Goal: Task Accomplishment & Management: Use online tool/utility

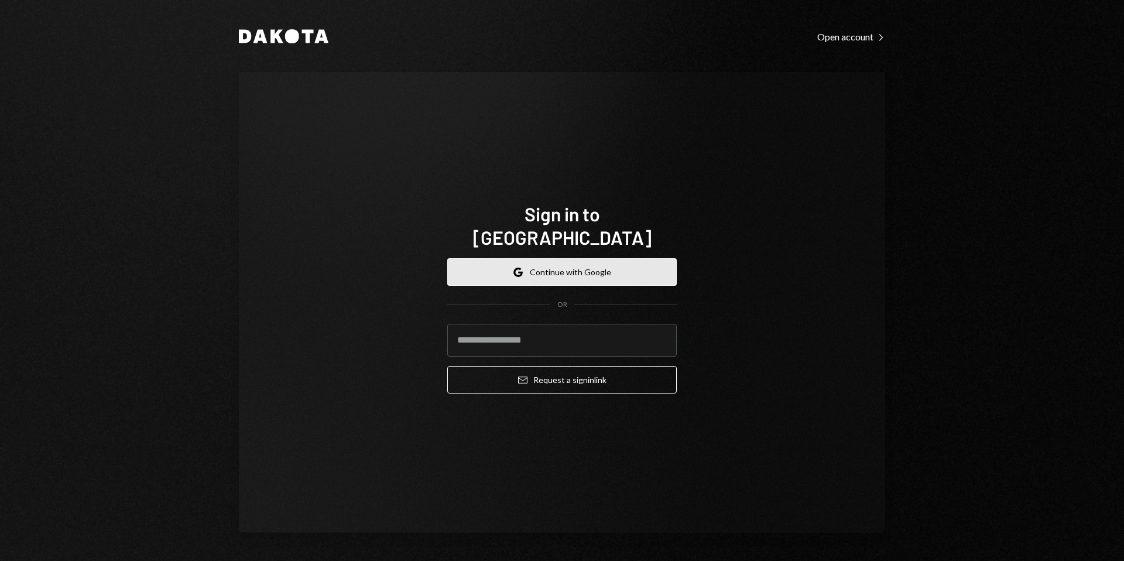
click at [546, 258] on button "Google Continue with Google" at bounding box center [561, 272] width 229 height 28
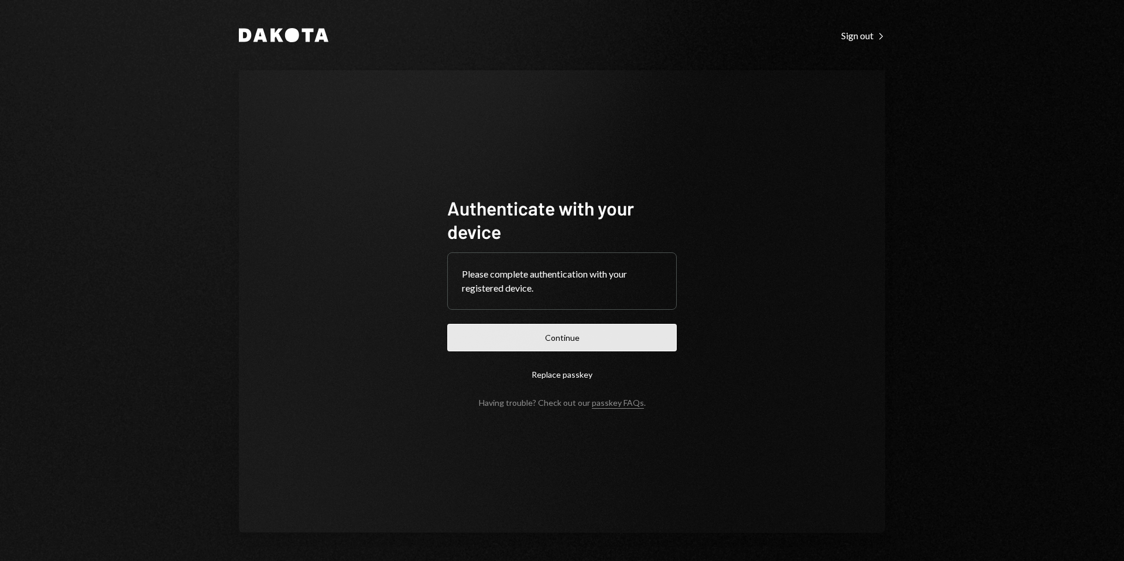
click at [554, 347] on button "Continue" at bounding box center [561, 338] width 229 height 28
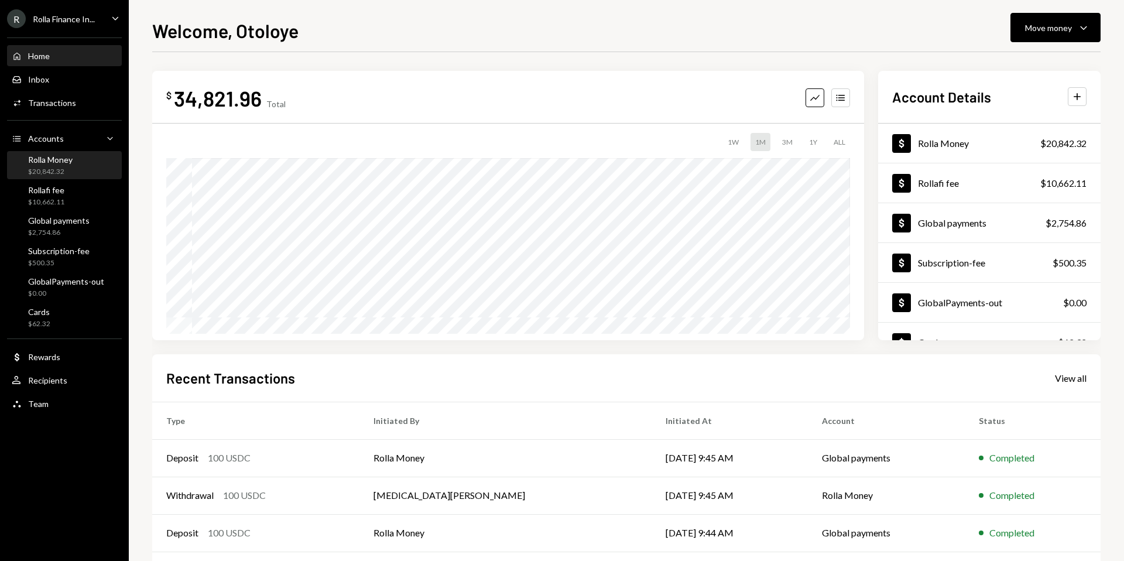
click at [63, 162] on div "Rolla Money" at bounding box center [50, 160] width 44 height 10
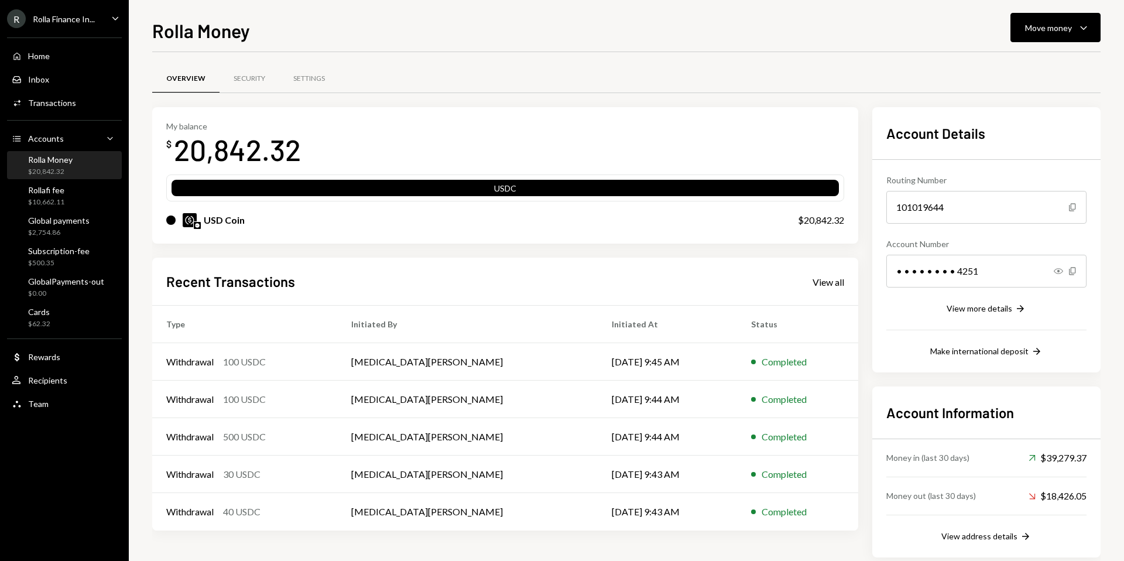
scroll to position [20, 0]
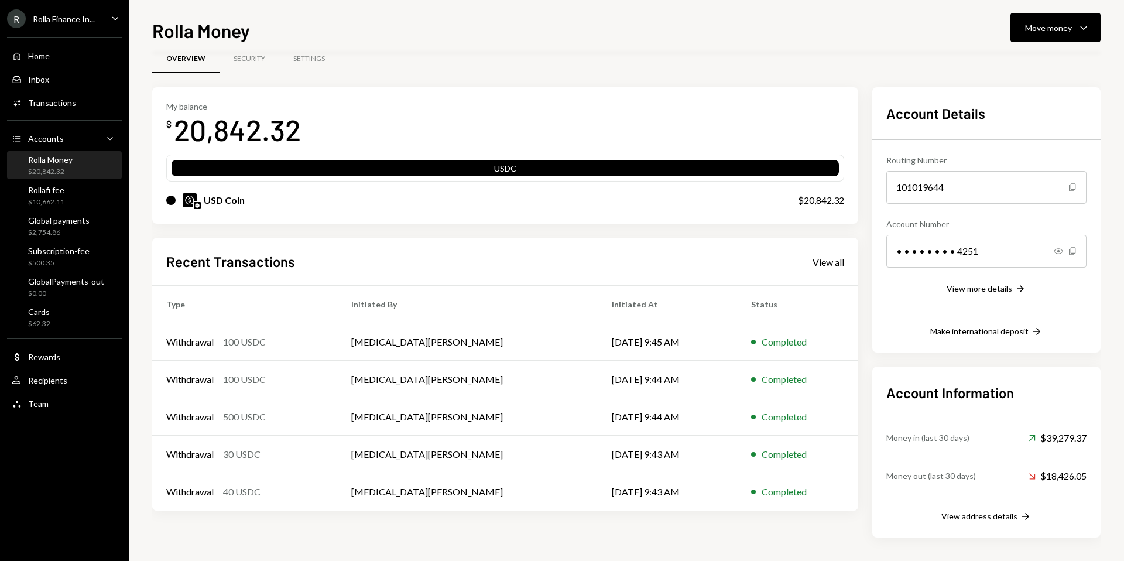
click at [500, 232] on div "My balance $ 20,842.32 USDC USD Coin $20,842.32 Recent Transactions View all Ty…" at bounding box center [505, 312] width 706 height 450
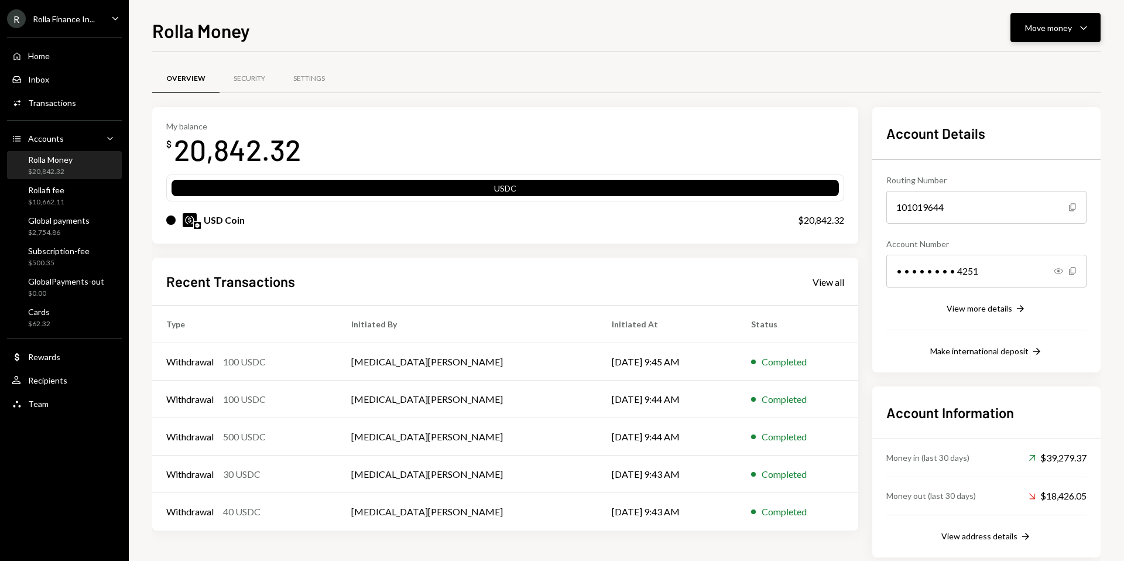
click at [1041, 30] on div "Move money" at bounding box center [1048, 28] width 47 height 12
click at [951, 36] on div "Rolla Money Move money Caret Down" at bounding box center [626, 29] width 948 height 26
click at [1052, 30] on div "Move money" at bounding box center [1048, 28] width 47 height 12
click at [964, 19] on div "Rolla Money Move money Caret Down" at bounding box center [626, 29] width 948 height 26
click at [1061, 22] on div "Move money" at bounding box center [1048, 28] width 47 height 12
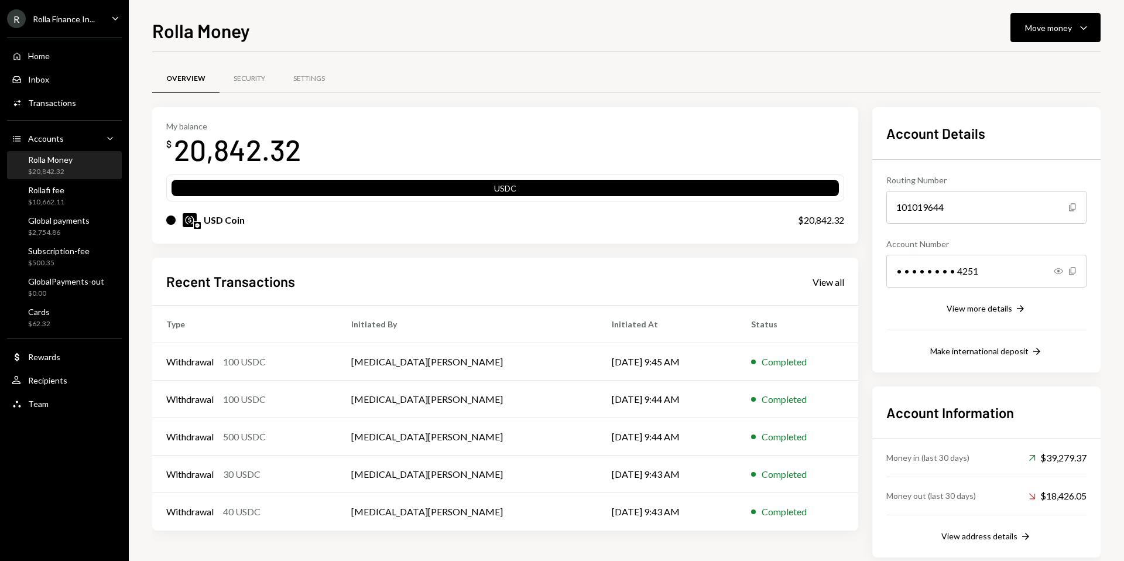
click at [965, 16] on div "Rolla Money Move money Caret Down" at bounding box center [626, 29] width 948 height 26
click at [1056, 16] on button "Move money Caret Down" at bounding box center [1055, 27] width 90 height 29
click at [972, 17] on div "Rolla Money Move money Caret Down" at bounding box center [626, 29] width 948 height 26
click at [1039, 25] on div "Move money" at bounding box center [1048, 28] width 47 height 12
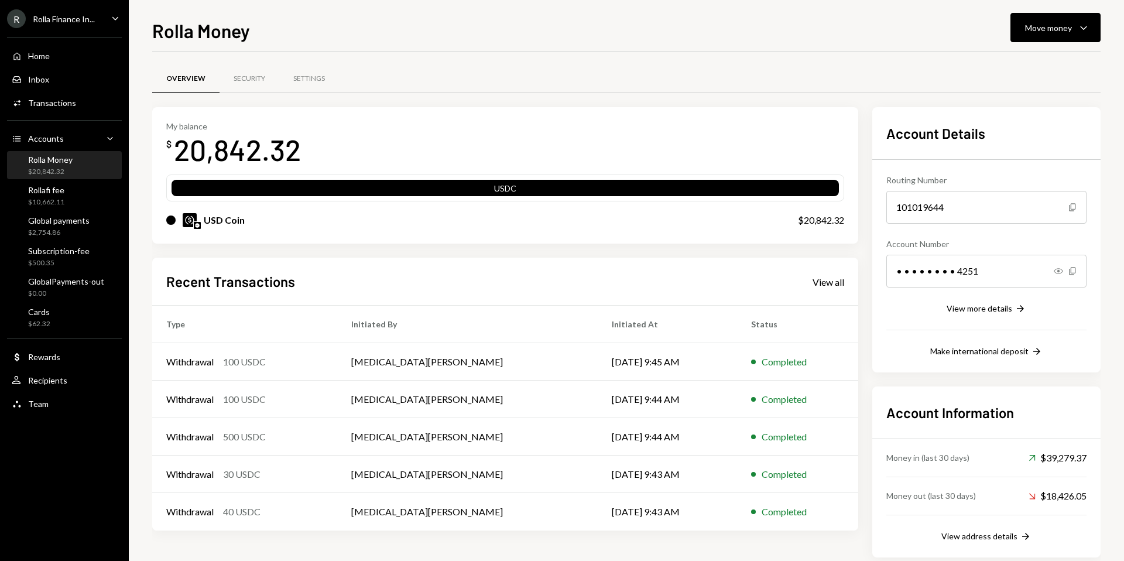
click at [858, 88] on div "Overview Security Settings" at bounding box center [626, 79] width 948 height 30
click at [864, 108] on div "My balance $ 20,842.32 USDC USD Coin $20,842.32 Recent Transactions View all Ty…" at bounding box center [626, 332] width 948 height 450
drag, startPoint x: 299, startPoint y: 148, endPoint x: 177, endPoint y: 147, distance: 122.4
click at [177, 147] on div "20,842.32" at bounding box center [237, 149] width 127 height 37
click at [176, 144] on div "20,842.32" at bounding box center [237, 149] width 127 height 37
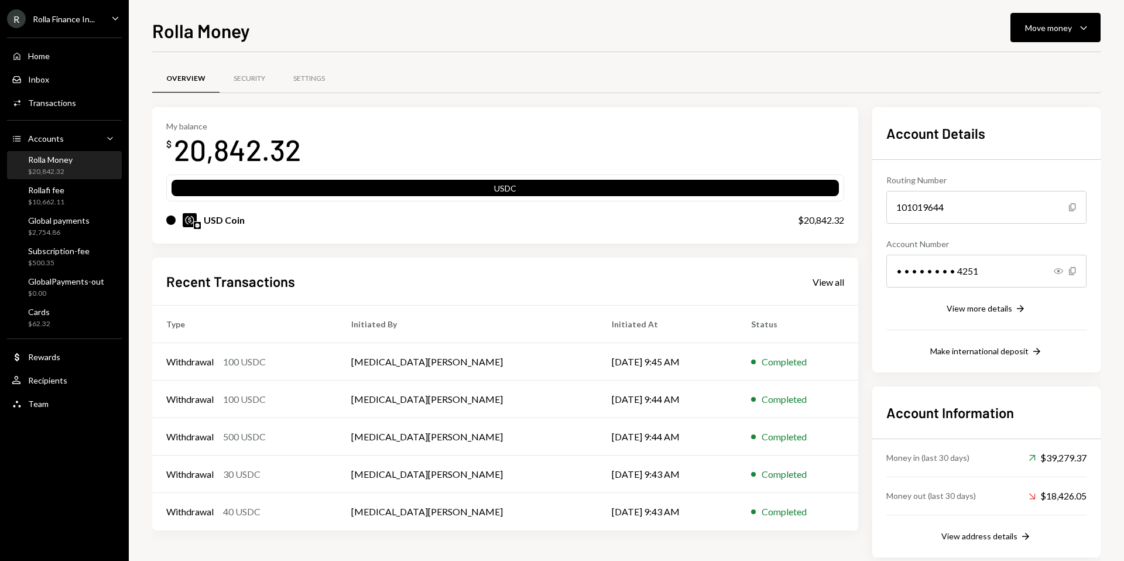
click at [818, 221] on div "$20,842.32" at bounding box center [821, 220] width 46 height 14
click at [818, 220] on div "$20,842.32" at bounding box center [821, 220] width 46 height 14
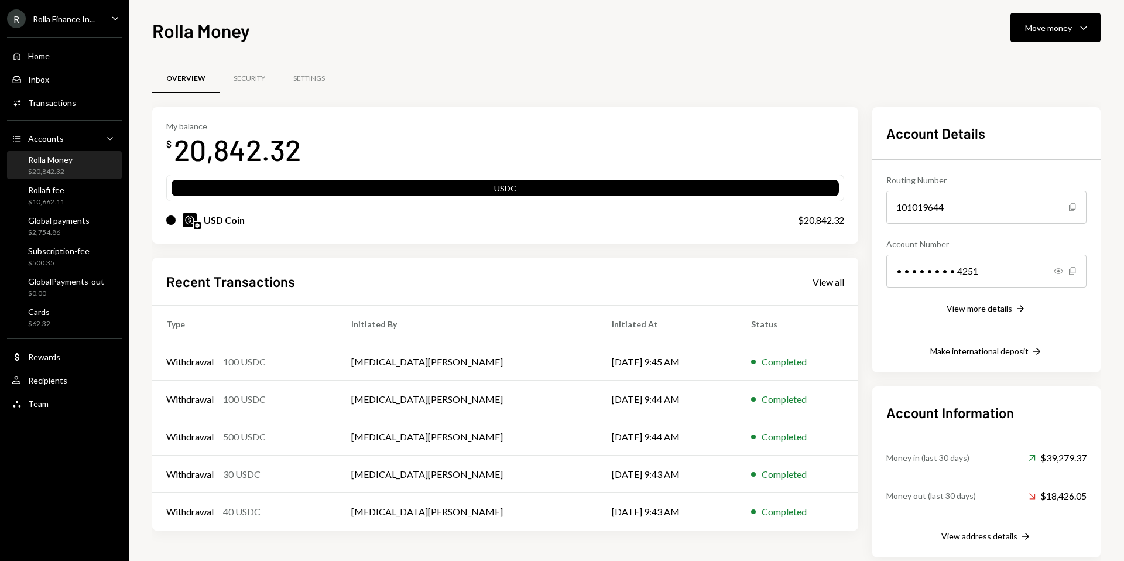
click at [219, 220] on div "USD Coin" at bounding box center [224, 220] width 41 height 14
click at [220, 220] on div "USD Coin" at bounding box center [224, 220] width 41 height 14
click at [222, 220] on div "USD Coin" at bounding box center [224, 220] width 41 height 14
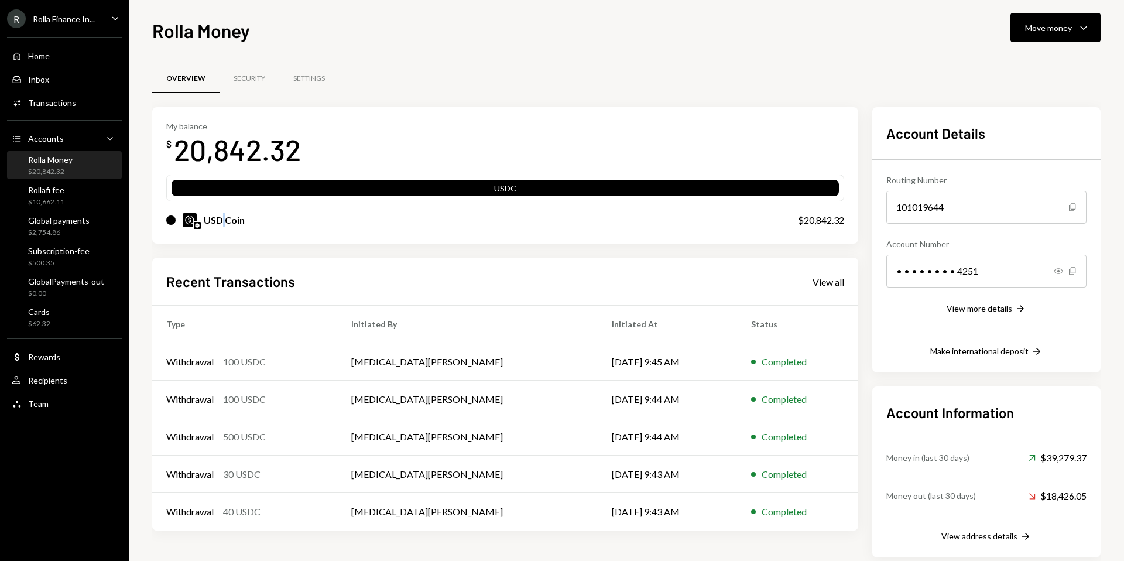
click at [222, 220] on div "USD Coin" at bounding box center [224, 220] width 41 height 14
click at [221, 220] on div "USD Coin" at bounding box center [224, 220] width 41 height 14
click at [223, 220] on div "USD Coin" at bounding box center [224, 220] width 41 height 14
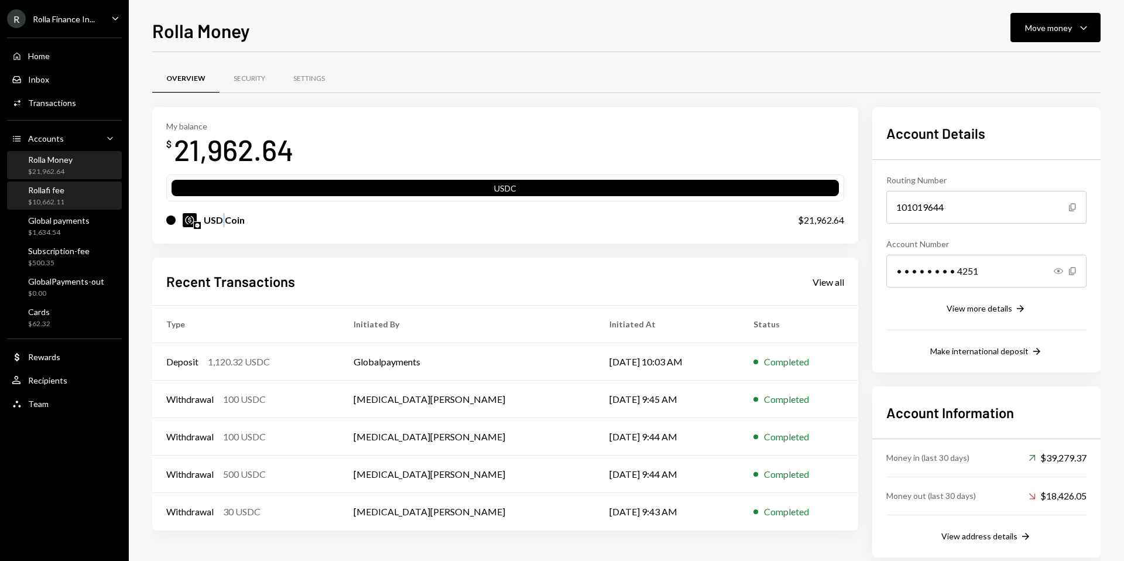
click at [71, 188] on div "Rollafi fee $10,662.11" at bounding box center [64, 196] width 105 height 22
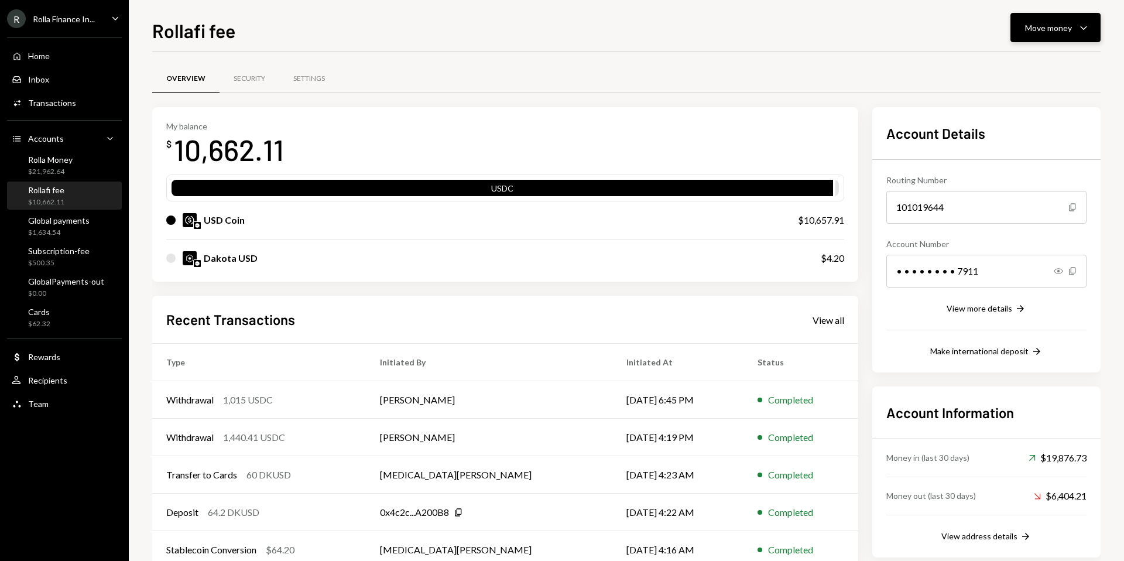
click at [1036, 28] on div "Move money" at bounding box center [1048, 28] width 47 height 12
click at [1032, 92] on div "Transfer" at bounding box center [1045, 89] width 85 height 12
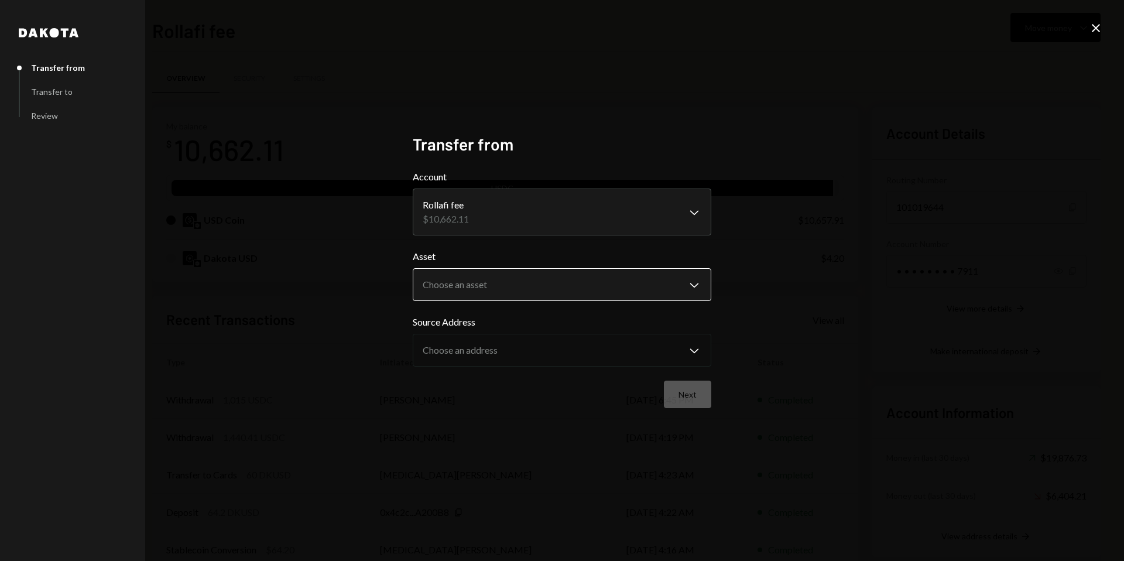
click at [504, 283] on body "R Rolla Finance In... Caret Down Home Home Inbox Inbox Activities Transactions …" at bounding box center [562, 280] width 1124 height 561
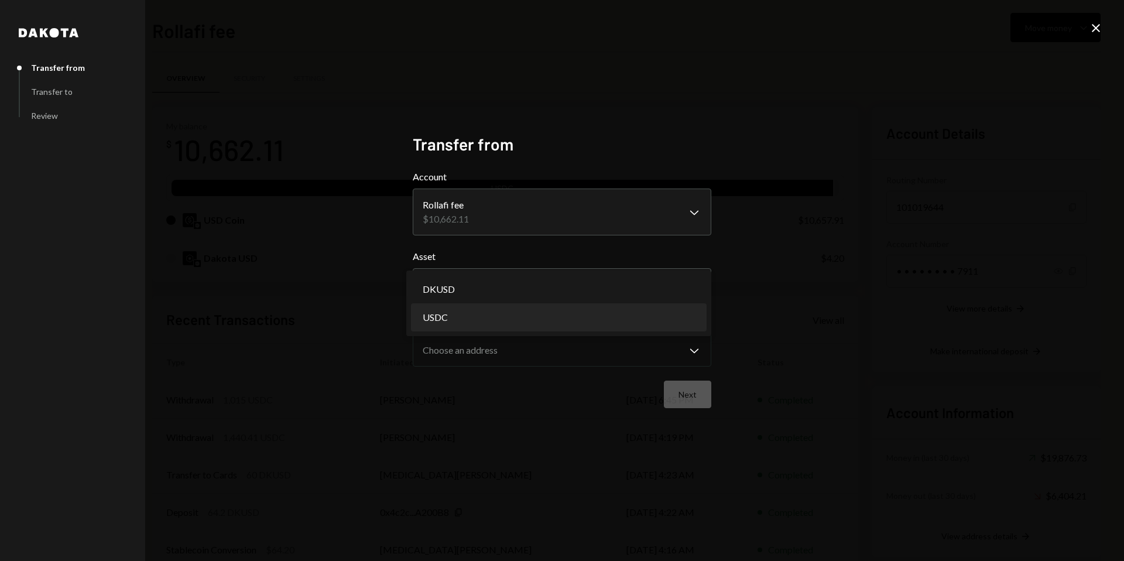
select select "****"
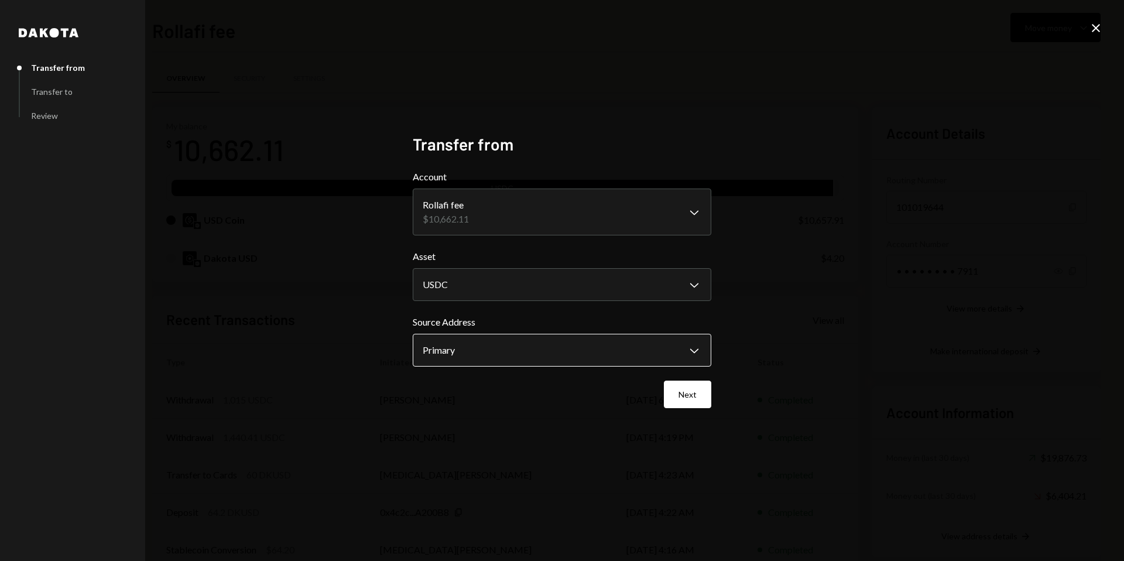
click at [484, 347] on body "R Rolla Finance In... Caret Down Home Home Inbox Inbox Activities Transactions …" at bounding box center [562, 280] width 1124 height 561
click at [605, 413] on div "**********" at bounding box center [562, 280] width 299 height 293
click at [701, 393] on button "Next" at bounding box center [687, 395] width 47 height 28
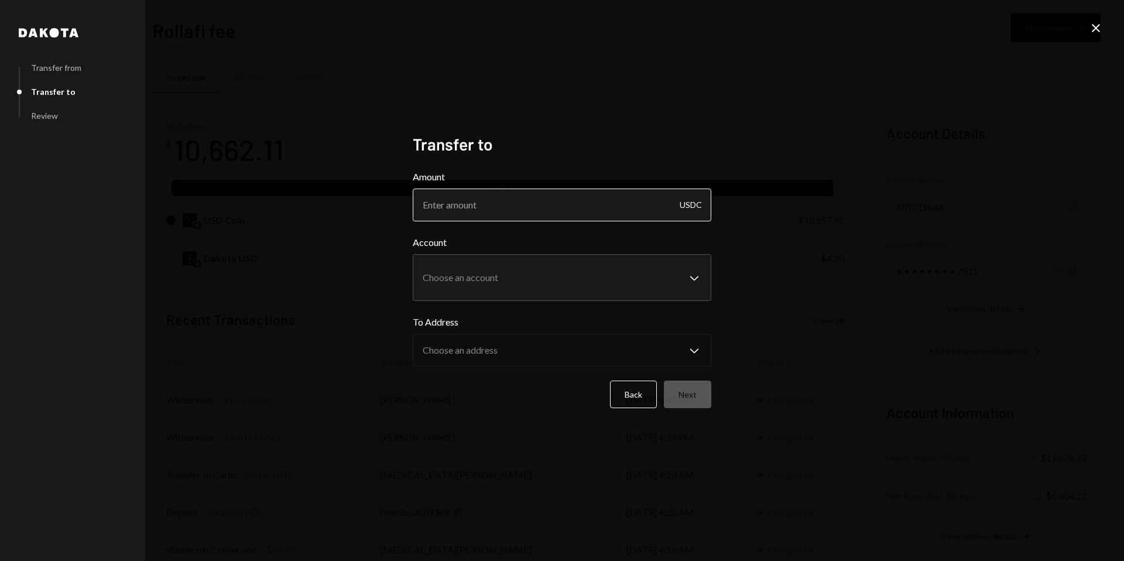
click at [525, 204] on input "Amount" at bounding box center [562, 205] width 299 height 33
type input "180"
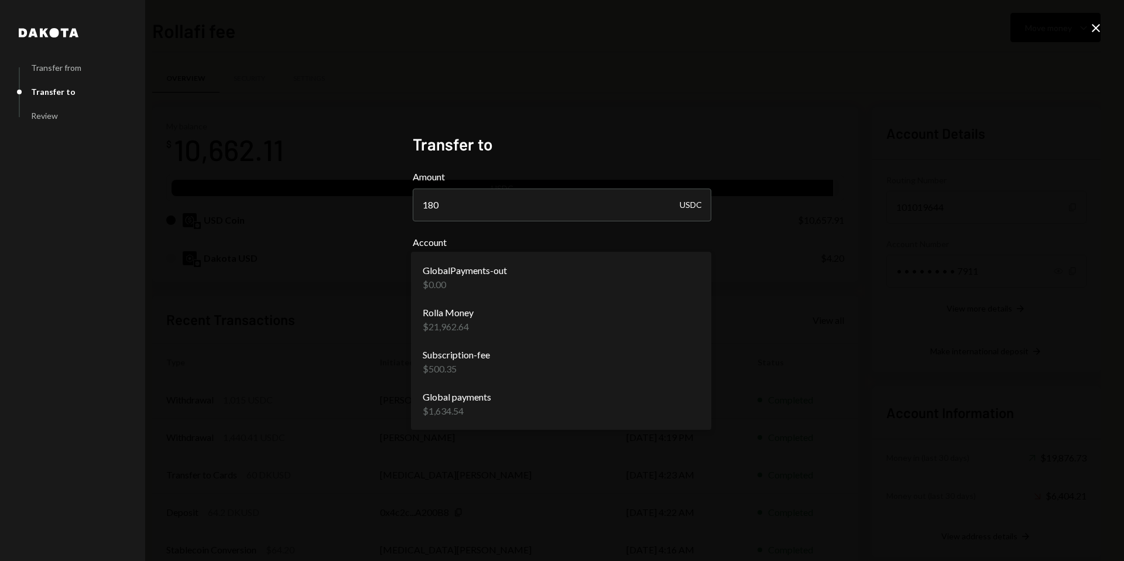
click at [497, 275] on body "R Rolla Finance In... Caret Down Home Home Inbox Inbox Activities Transactions …" at bounding box center [562, 280] width 1124 height 561
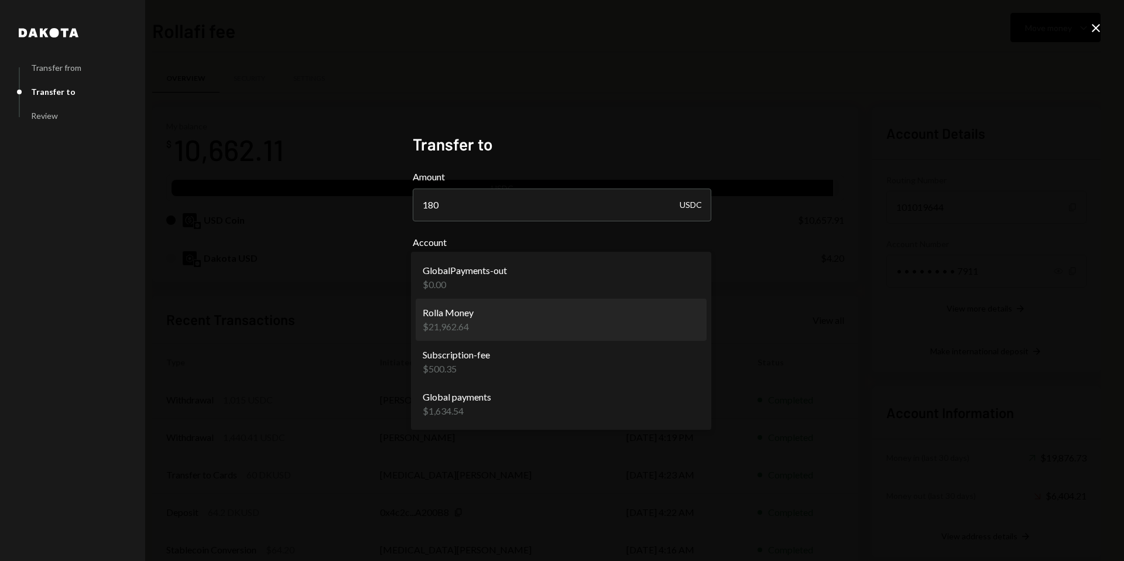
select select "**********"
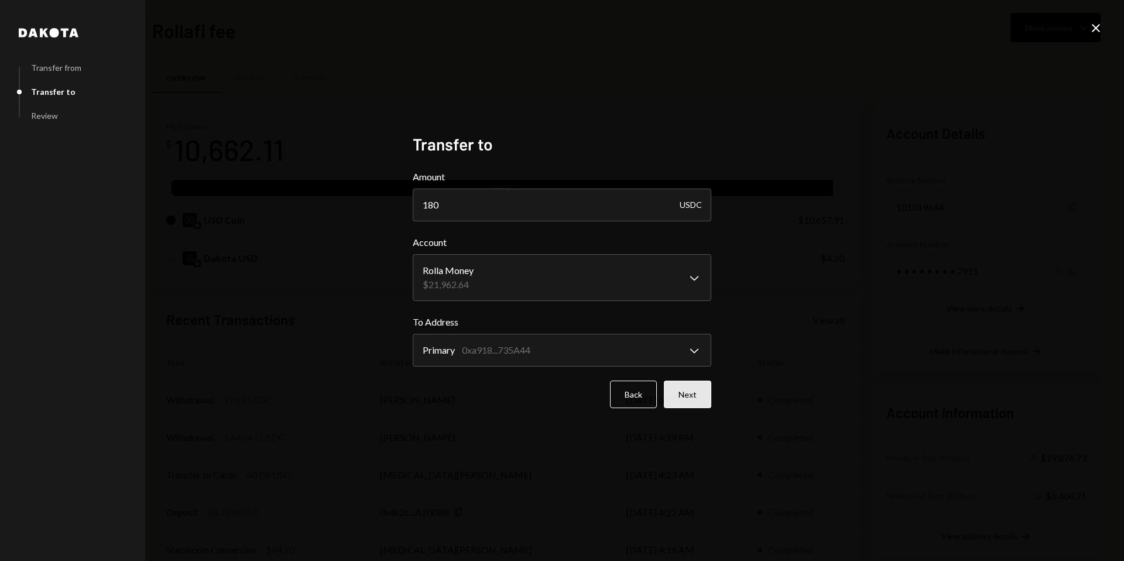
click at [687, 394] on button "Next" at bounding box center [687, 395] width 47 height 28
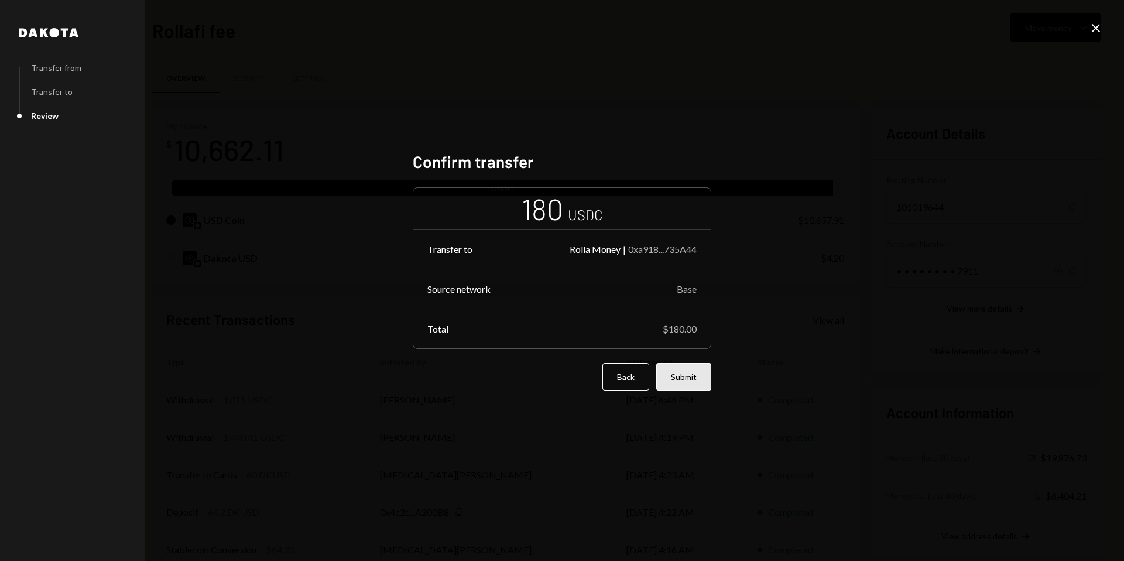
click at [688, 385] on button "Submit" at bounding box center [683, 377] width 55 height 28
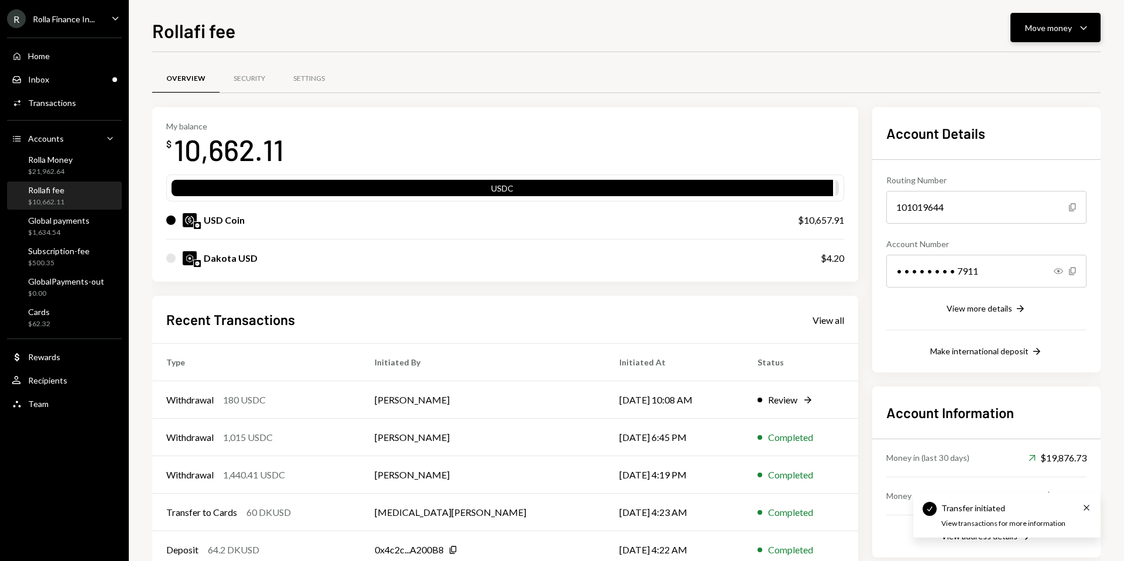
click at [1067, 24] on div "Move money" at bounding box center [1048, 28] width 47 height 12
click at [996, 91] on div "Convert Transfer" at bounding box center [1037, 89] width 103 height 12
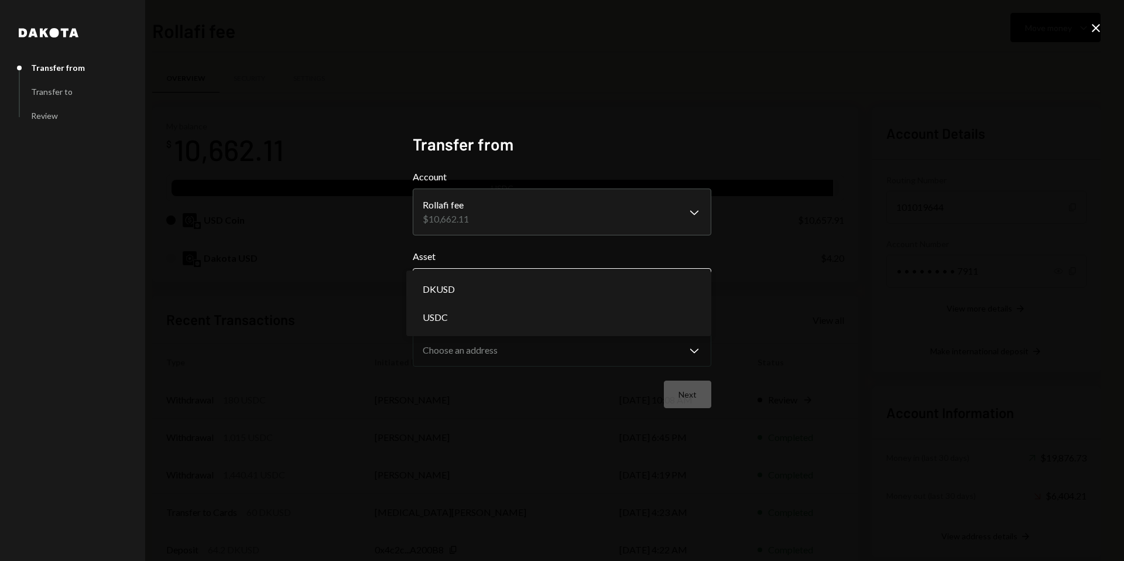
click at [477, 283] on body "R Rolla Finance In... Caret Down Home Home Inbox Inbox Activities Transactions …" at bounding box center [562, 280] width 1124 height 561
select select "****"
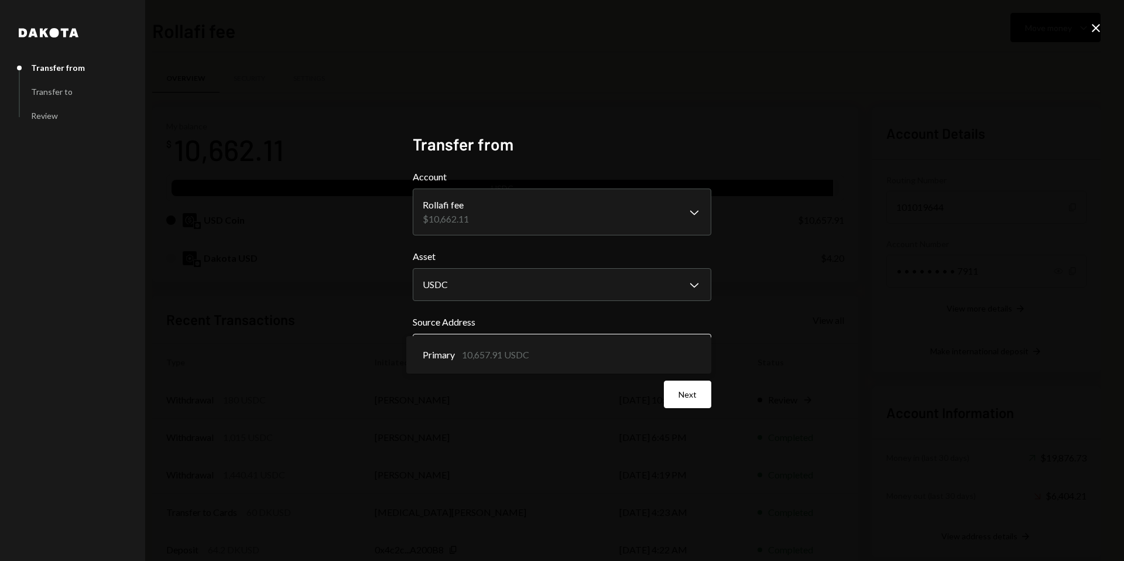
click at [454, 354] on body "R Rolla Finance In... Caret Down Home Home Inbox Inbox Activities Transactions …" at bounding box center [562, 280] width 1124 height 561
click at [549, 435] on div "**********" at bounding box center [562, 280] width 327 height 321
click at [693, 390] on button "Next" at bounding box center [687, 395] width 47 height 28
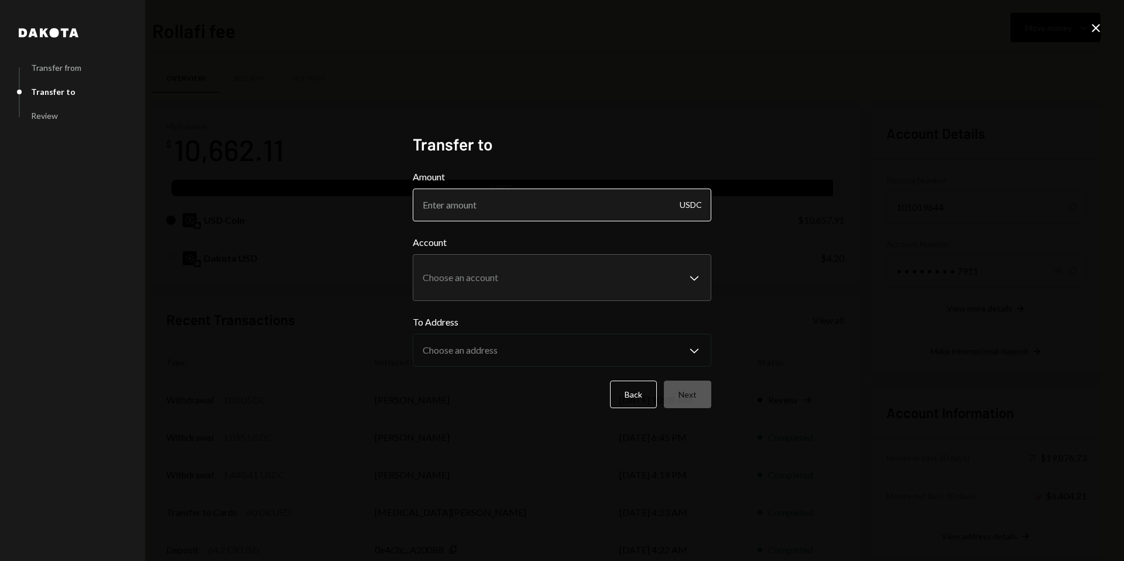
click at [471, 193] on input "Amount" at bounding box center [562, 205] width 299 height 33
type input "300"
click at [366, 330] on div "**********" at bounding box center [562, 280] width 1124 height 561
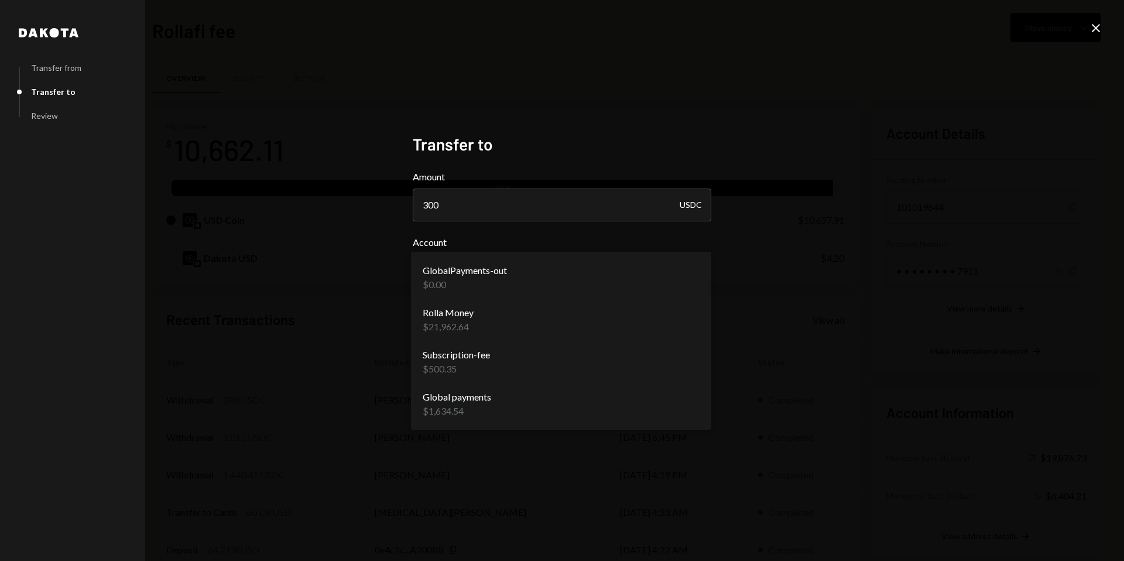
click at [481, 272] on body "R Rolla Finance In... Caret Down Home Home Inbox Inbox Activities Transactions …" at bounding box center [562, 280] width 1124 height 561
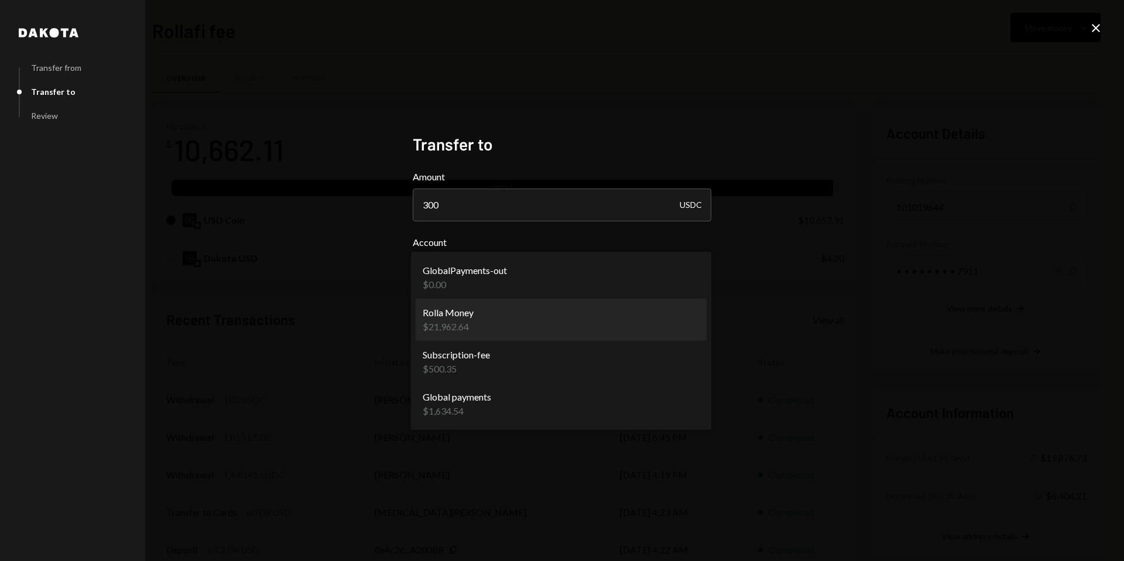
select select "**********"
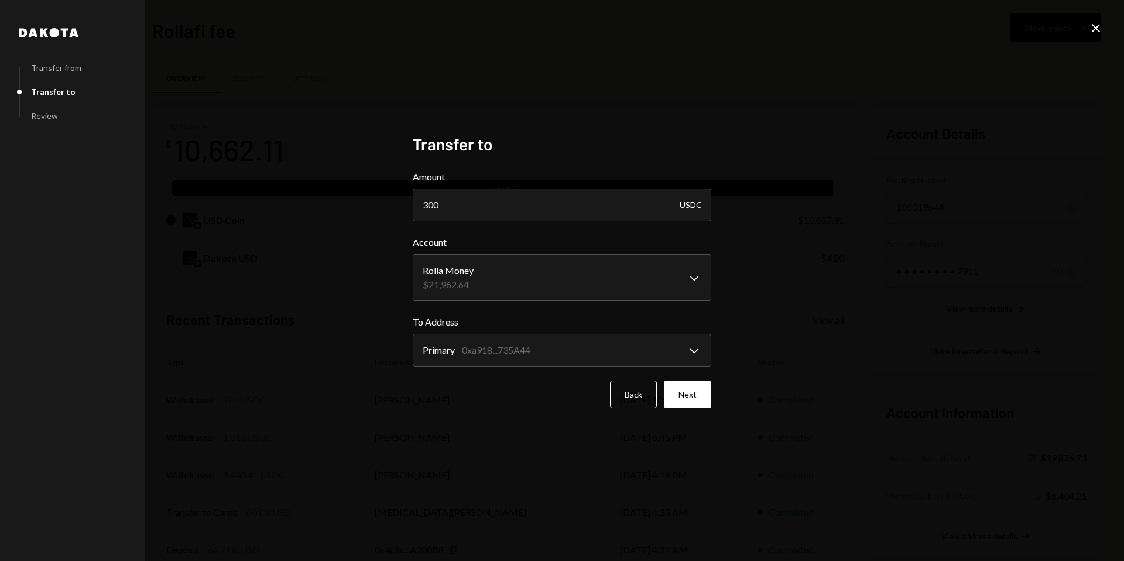
click at [527, 416] on div "**********" at bounding box center [562, 280] width 299 height 293
click at [675, 395] on button "Next" at bounding box center [687, 395] width 47 height 28
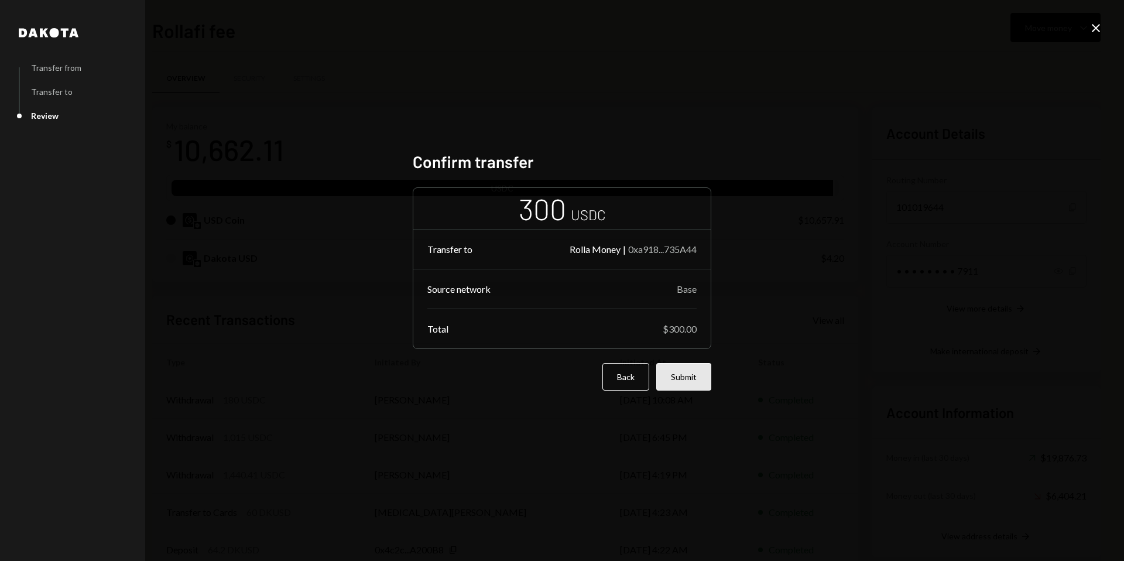
click at [684, 378] on button "Submit" at bounding box center [683, 377] width 55 height 28
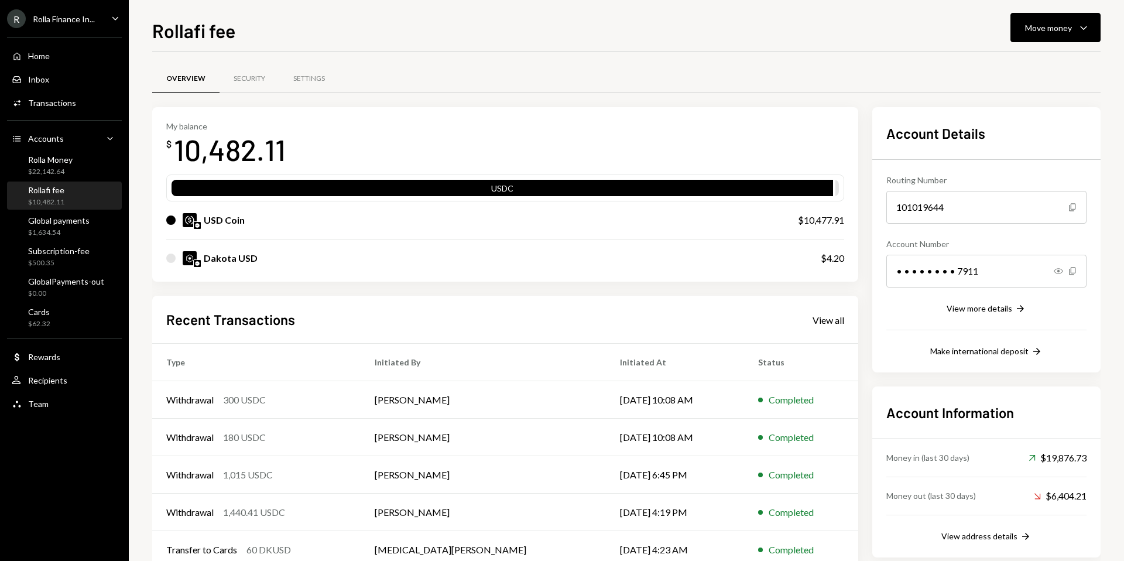
click at [578, 75] on div "Overview Security Settings" at bounding box center [626, 79] width 948 height 30
click at [56, 160] on div "Rolla Money" at bounding box center [50, 160] width 44 height 10
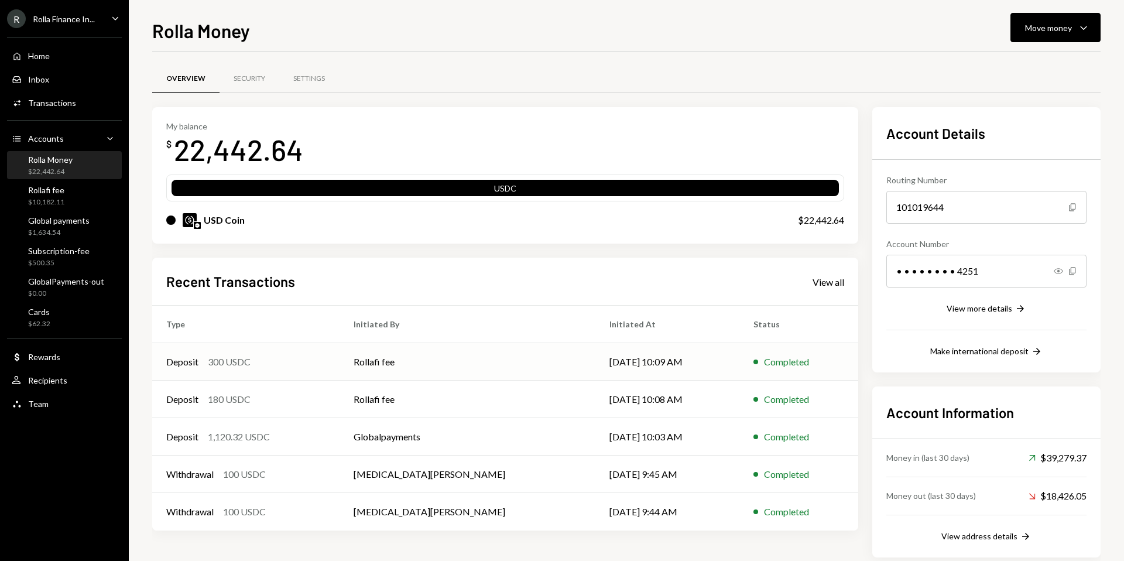
scroll to position [20, 0]
